Goal: Transaction & Acquisition: Purchase product/service

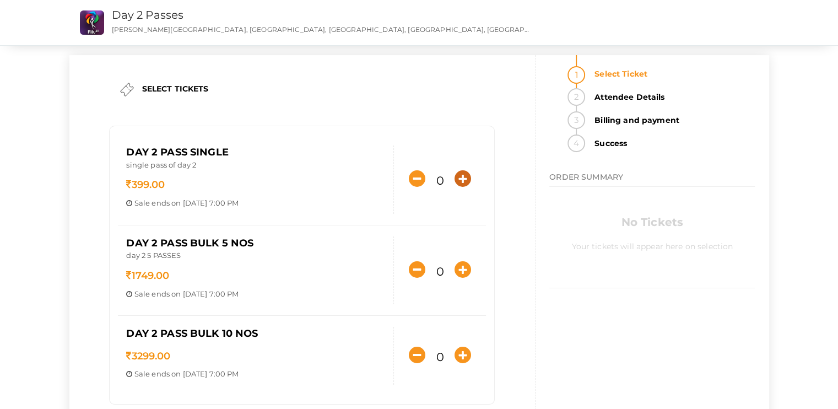
click at [457, 180] on icon "button" at bounding box center [462, 178] width 17 height 17
type input "1"
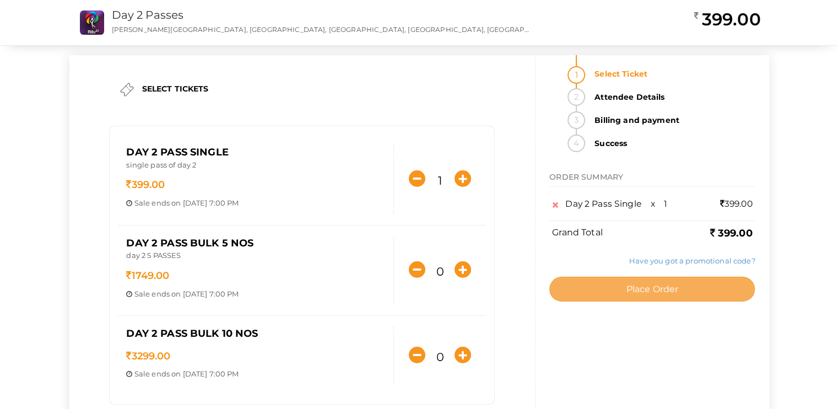
click at [627, 290] on span "Place Order" at bounding box center [652, 289] width 52 height 10
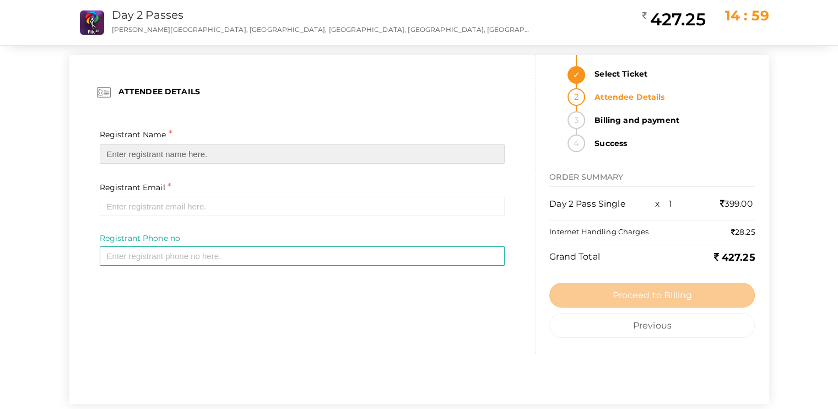
click at [139, 149] on input "text" at bounding box center [302, 153] width 405 height 19
type input "Alphin Saji"
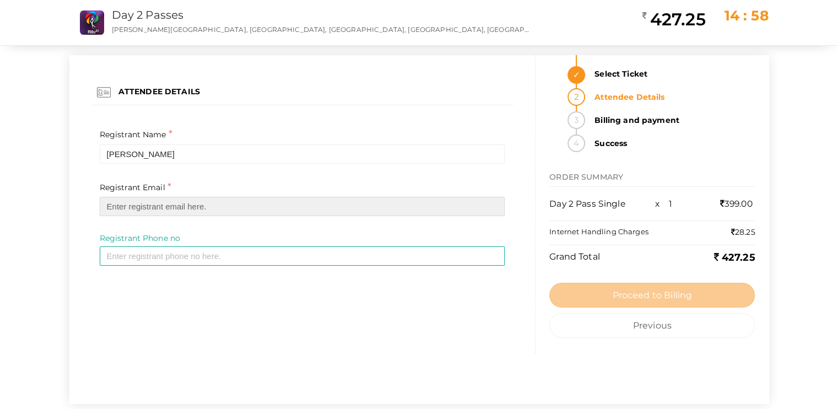
type input "alphinsaji1021@gmail.com"
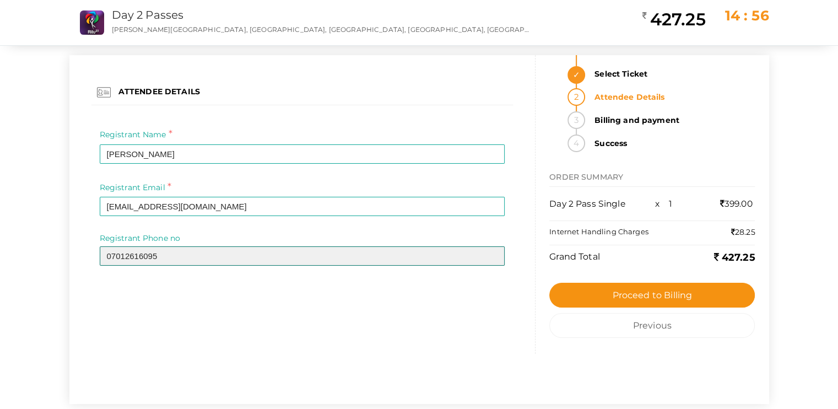
click at [107, 253] on input "07012616095" at bounding box center [302, 255] width 405 height 19
click at [110, 255] on input "07012616095" at bounding box center [302, 255] width 405 height 19
type input "7012616095"
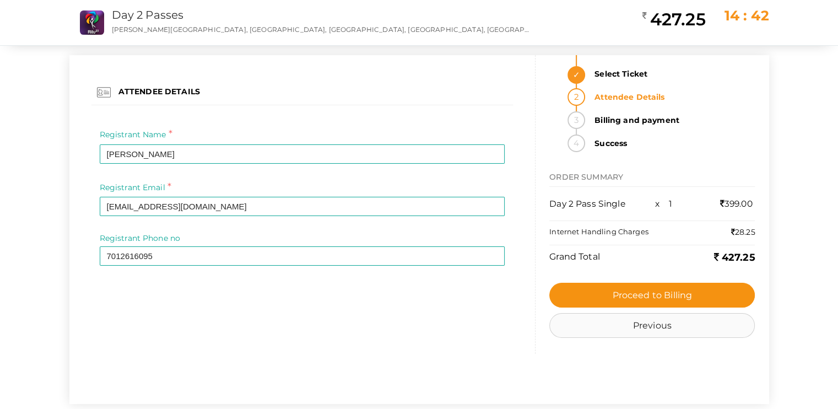
click at [652, 320] on button "Previous" at bounding box center [651, 325] width 205 height 25
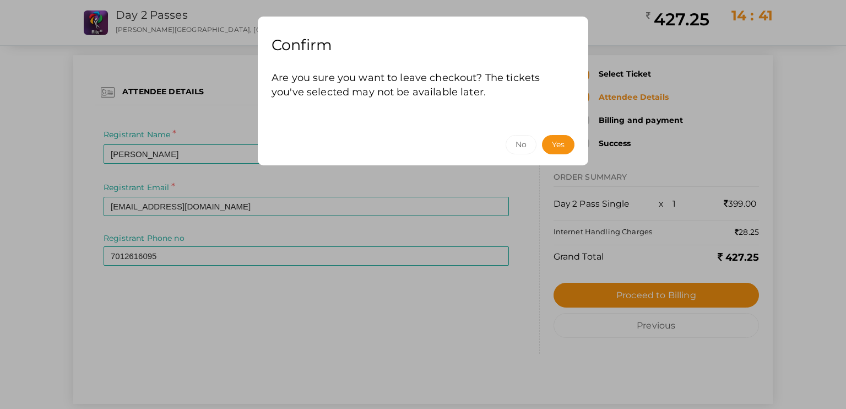
click at [672, 323] on div "Confirm Are you sure you want to leave checkout? The tickets you've selected ma…" at bounding box center [423, 204] width 846 height 409
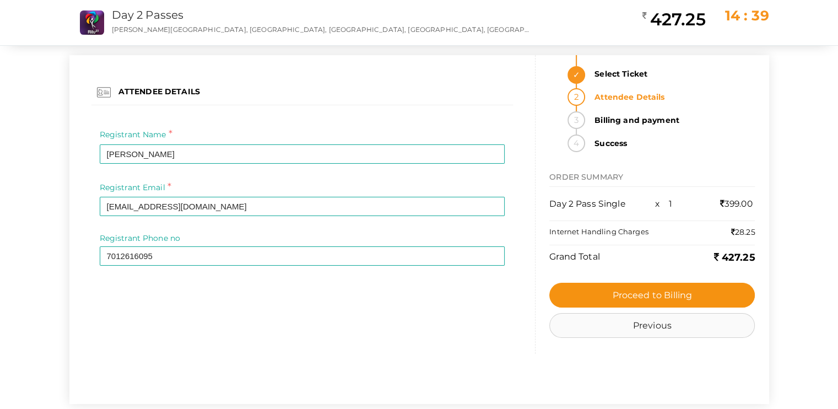
click at [653, 326] on button "Previous" at bounding box center [651, 325] width 205 height 25
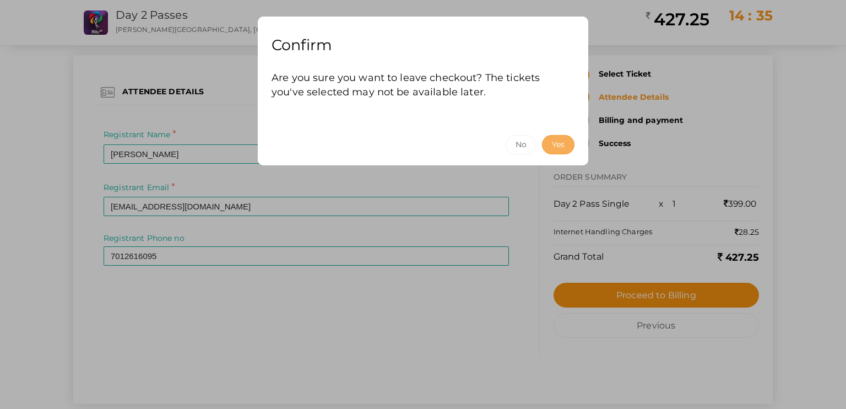
click at [560, 143] on button "Yes" at bounding box center [558, 144] width 32 height 19
